Goal: Register for event/course

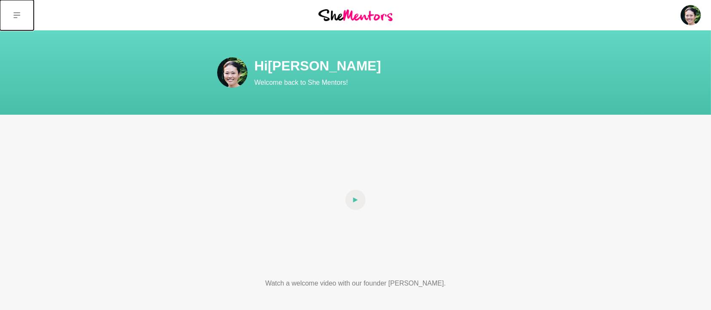
click at [20, 11] on button at bounding box center [17, 15] width 34 height 30
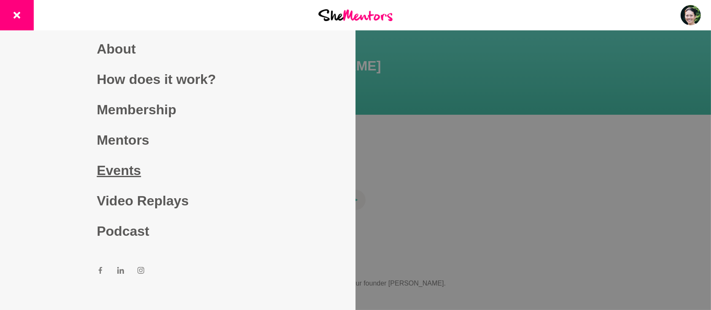
click at [121, 170] on link "Events" at bounding box center [178, 170] width 162 height 30
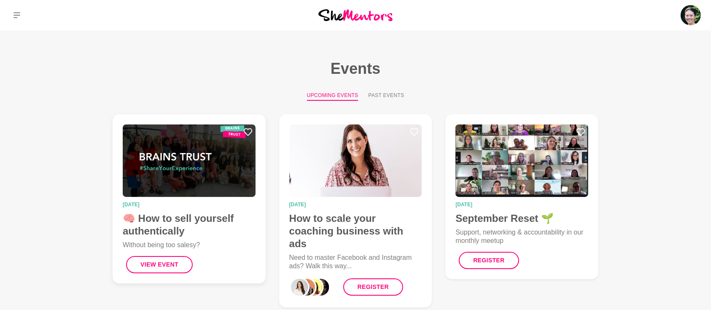
click at [197, 163] on img at bounding box center [189, 160] width 133 height 73
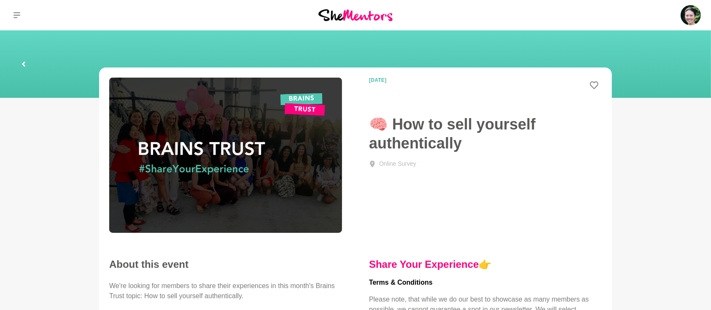
click at [221, 154] on img at bounding box center [225, 155] width 233 height 155
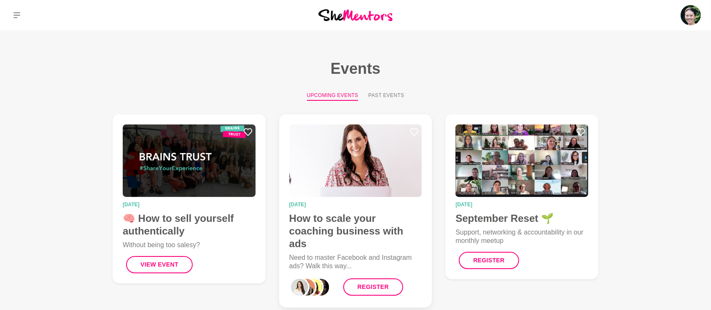
click at [310, 226] on h4 "How to scale your coaching business with ads" at bounding box center [355, 231] width 133 height 38
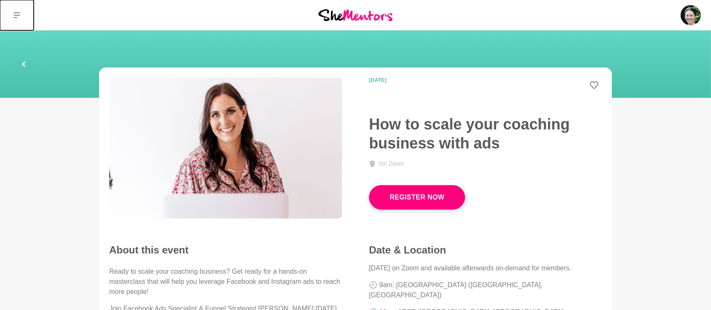
click at [15, 19] on button at bounding box center [17, 15] width 34 height 30
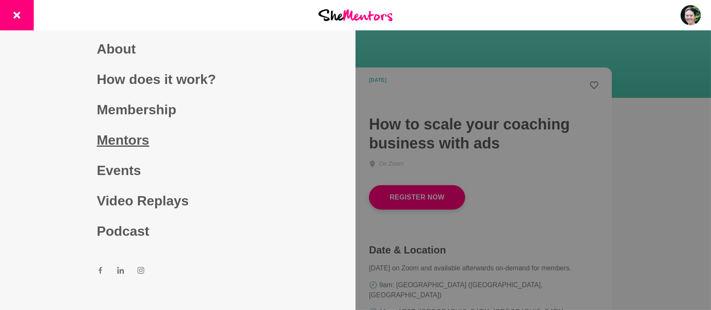
click at [115, 139] on link "Mentors" at bounding box center [178, 140] width 162 height 30
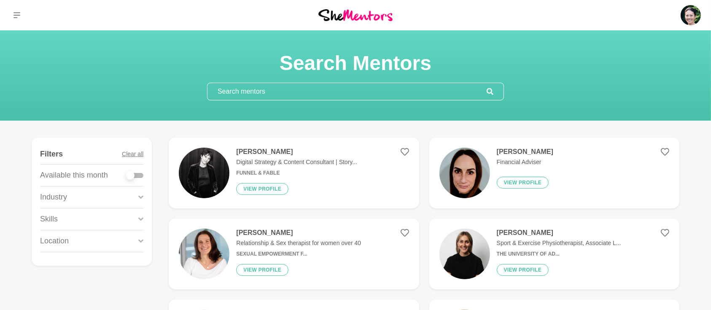
click at [320, 89] on input "text" at bounding box center [347, 91] width 279 height 17
click at [277, 234] on h4 "[PERSON_NAME]" at bounding box center [298, 233] width 125 height 8
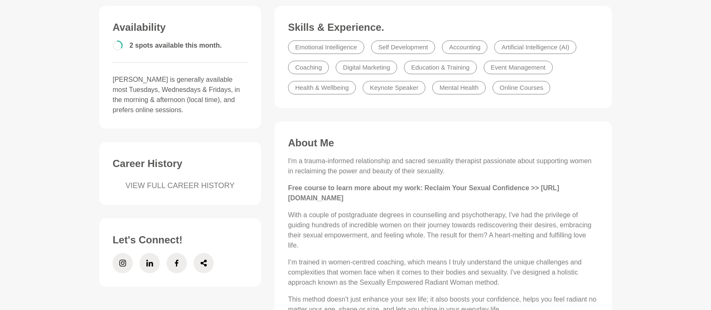
scroll to position [225, 0]
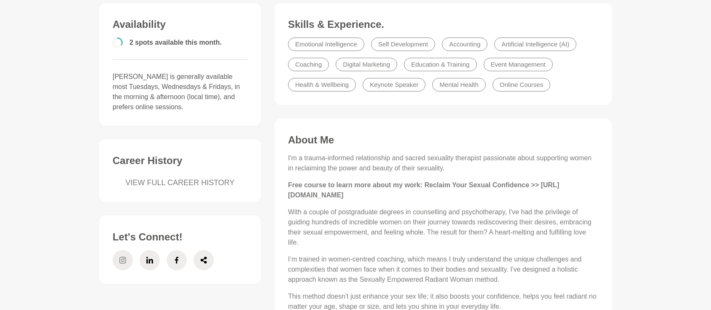
click at [121, 261] on icon at bounding box center [122, 260] width 7 height 7
click at [144, 268] on span at bounding box center [150, 260] width 20 height 20
click at [177, 261] on icon at bounding box center [176, 260] width 7 height 20
click at [199, 260] on span at bounding box center [204, 260] width 20 height 20
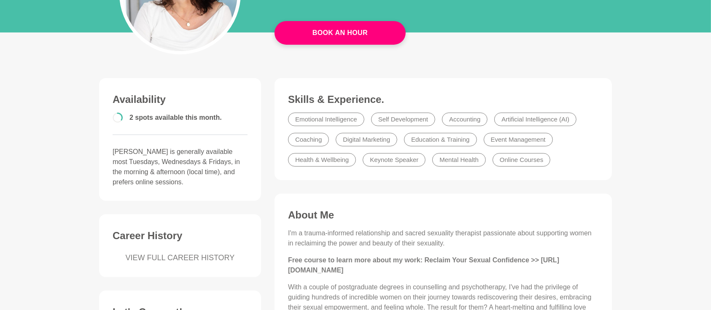
scroll to position [262, 0]
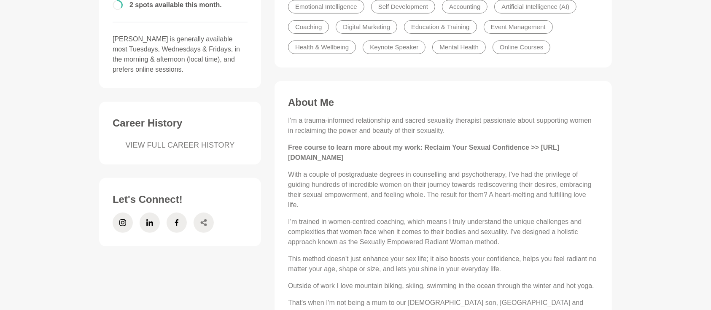
click at [205, 225] on icon at bounding box center [204, 222] width 6 height 7
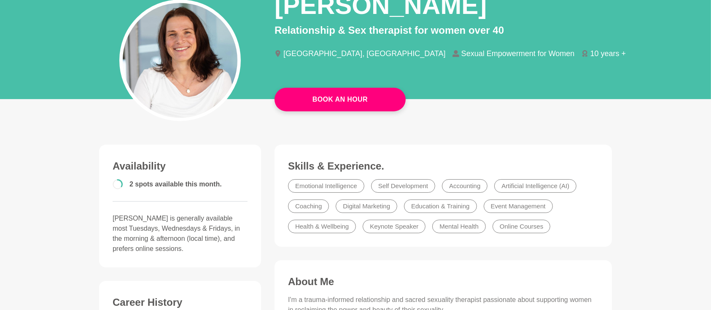
scroll to position [0, 0]
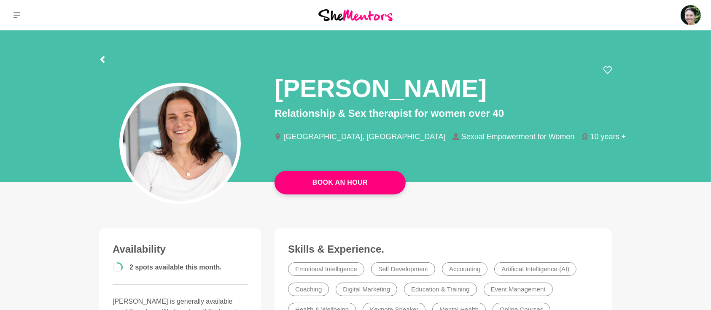
click at [101, 54] on div at bounding box center [102, 58] width 7 height 15
click at [102, 57] on icon at bounding box center [102, 59] width 7 height 7
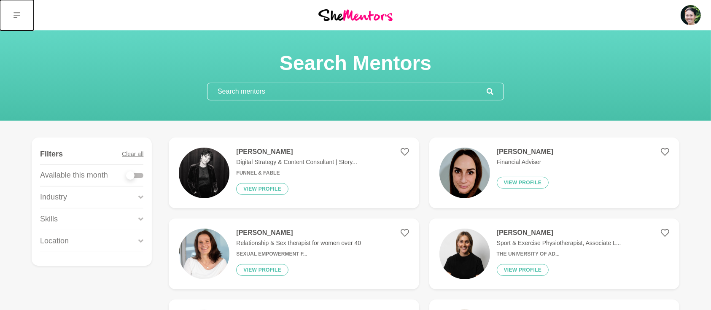
click at [16, 15] on icon at bounding box center [16, 15] width 7 height 6
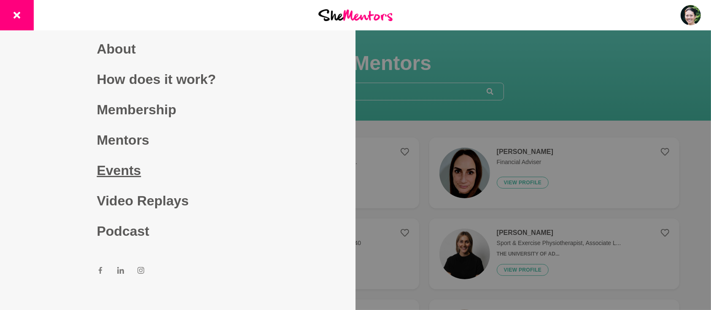
click at [129, 164] on link "Events" at bounding box center [178, 170] width 162 height 30
click at [128, 170] on link "Events" at bounding box center [178, 170] width 162 height 30
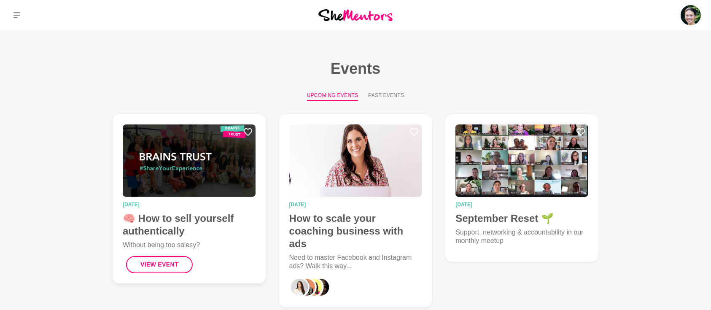
click at [168, 213] on h4 "🧠 How to sell yourself authentically" at bounding box center [189, 224] width 133 height 25
